Goal: Find specific page/section: Find specific page/section

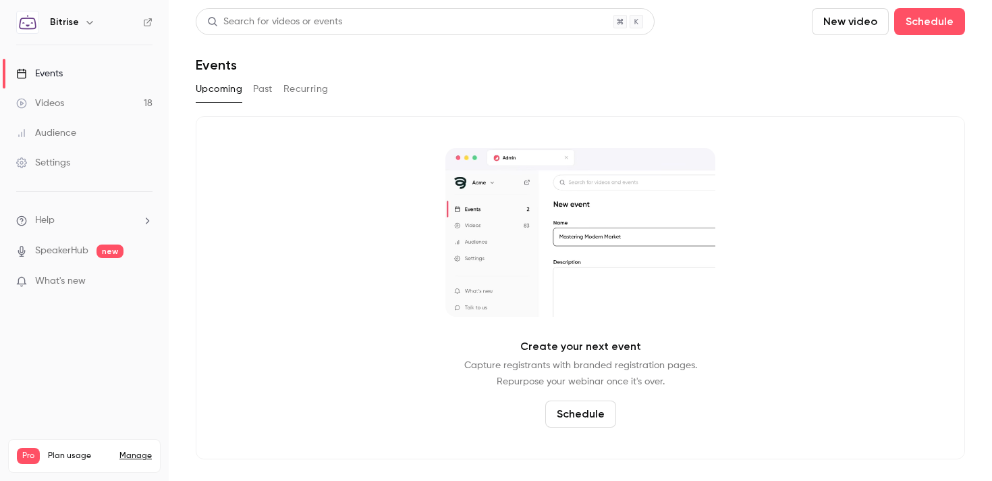
click at [120, 141] on link "Audience" at bounding box center [84, 133] width 169 height 30
